Goal: Check status

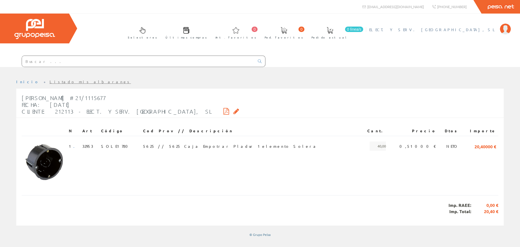
click at [463, 28] on span "ELECT. Y SERV. [GEOGRAPHIC_DATA], SL" at bounding box center [433, 29] width 128 height 5
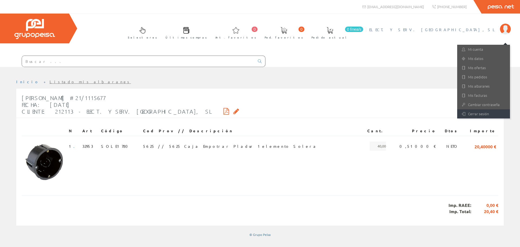
click at [463, 112] on icon at bounding box center [464, 114] width 4 height 4
